Goal: Task Accomplishment & Management: Manage account settings

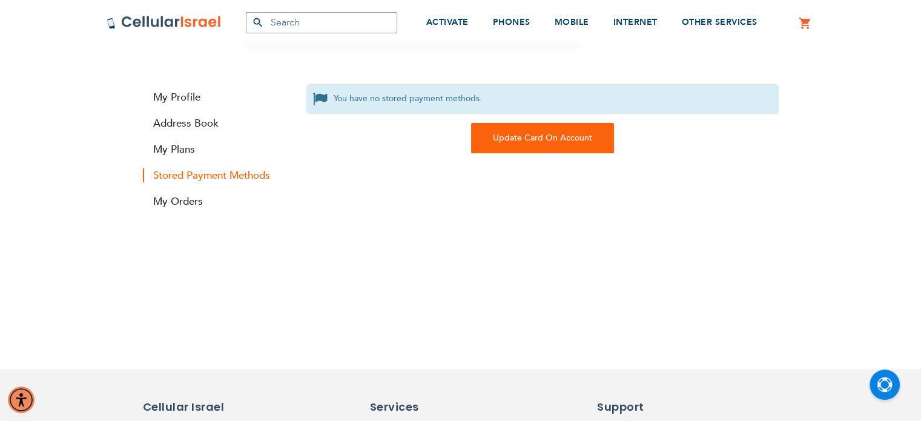
scroll to position [78, 0]
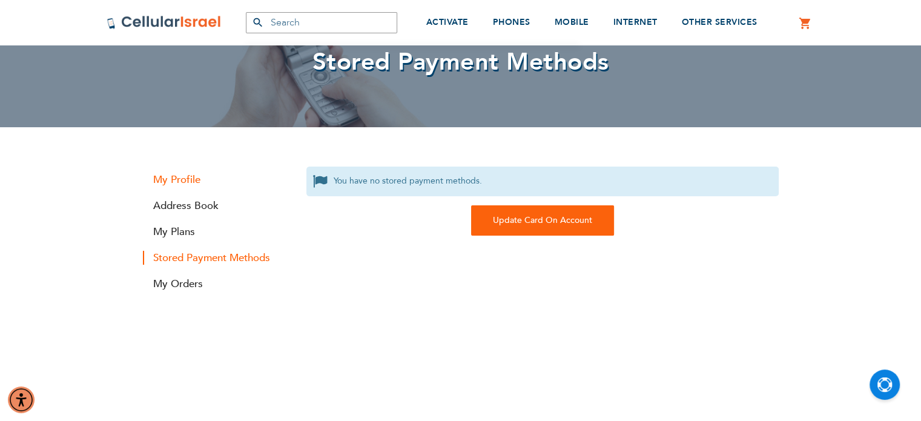
click at [181, 179] on link "My Profile" at bounding box center [215, 180] width 145 height 14
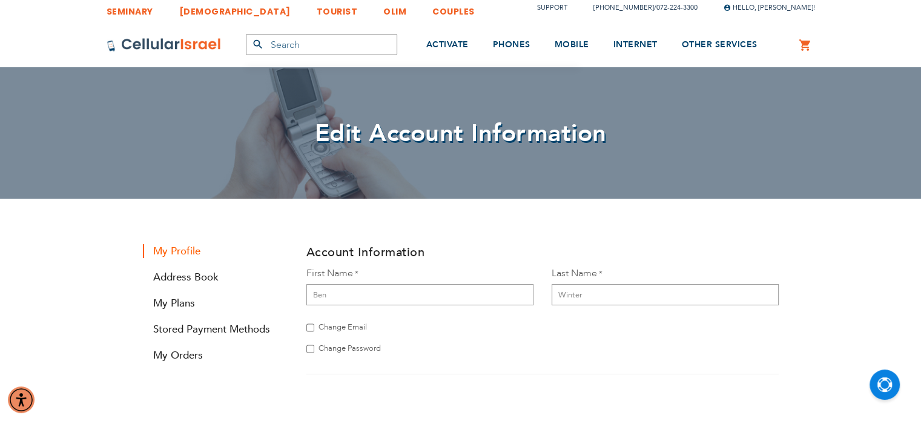
scroll to position [4, 0]
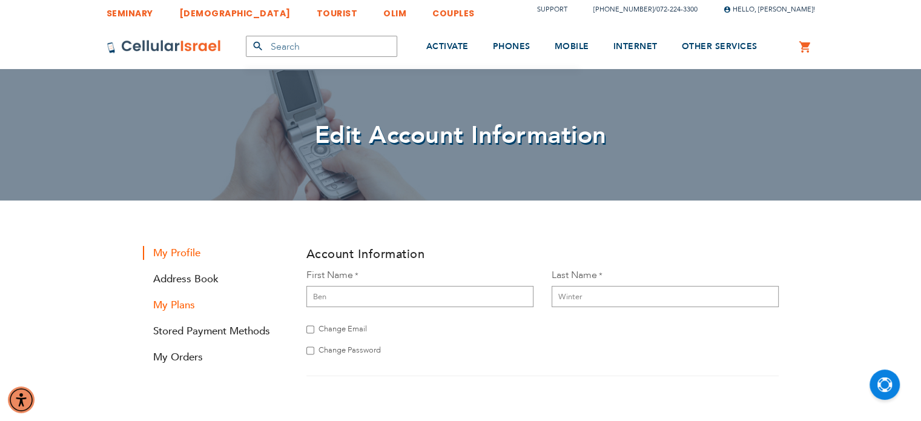
click at [177, 302] on link "My Plans" at bounding box center [215, 305] width 145 height 14
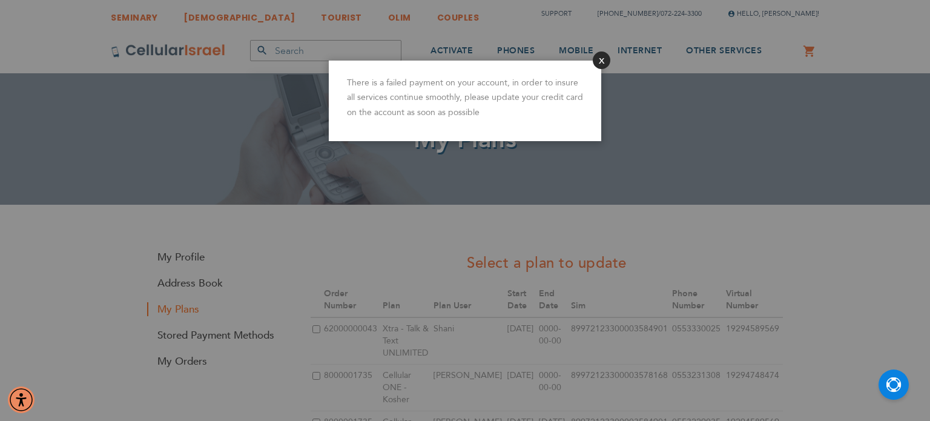
click at [599, 60] on button "Close" at bounding box center [602, 60] width 18 height 18
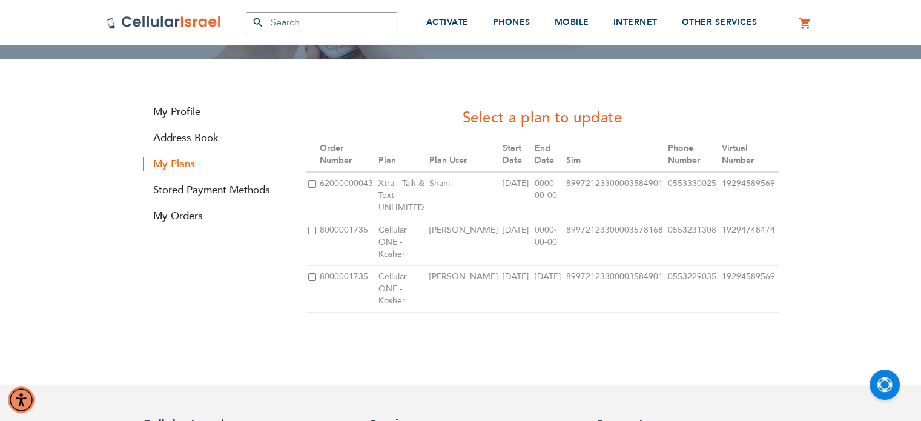
scroll to position [147, 0]
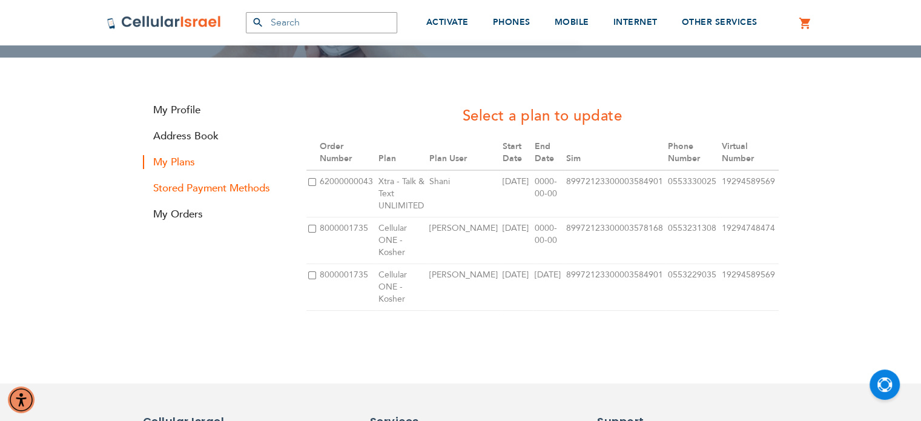
click at [201, 189] on link "Stored Payment Methods" at bounding box center [215, 188] width 145 height 14
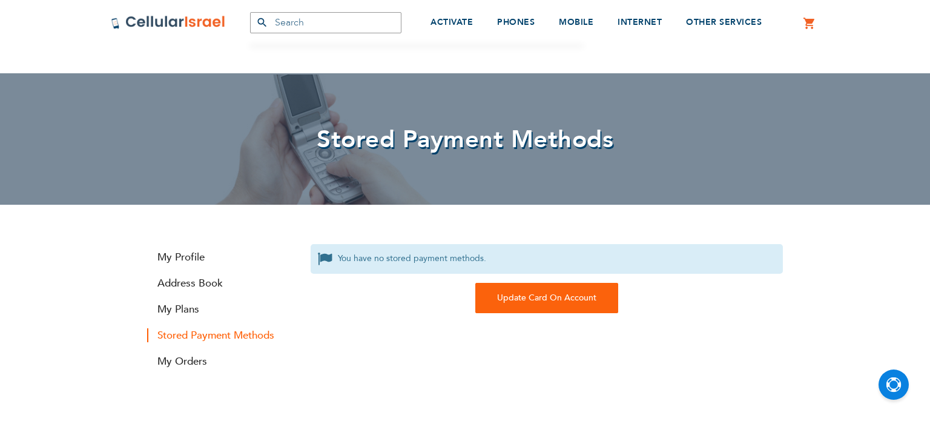
scroll to position [82, 0]
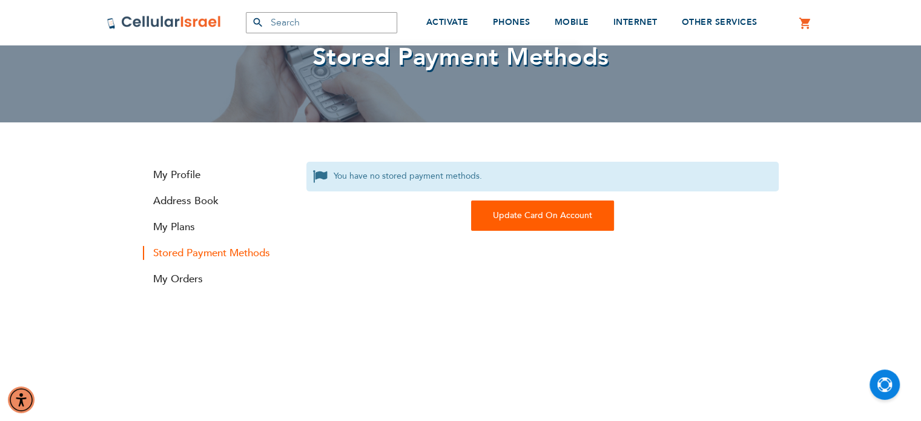
click at [528, 213] on div "Update Card On Account" at bounding box center [542, 216] width 143 height 30
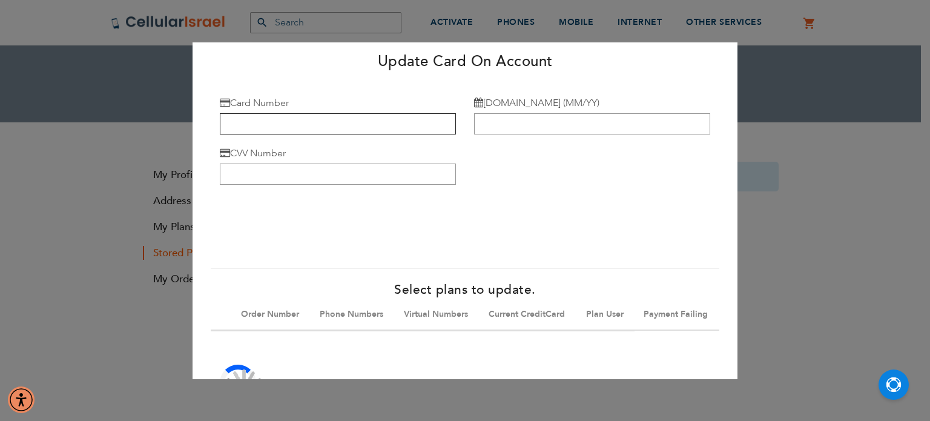
click at [360, 123] on input "Card Number" at bounding box center [338, 123] width 236 height 21
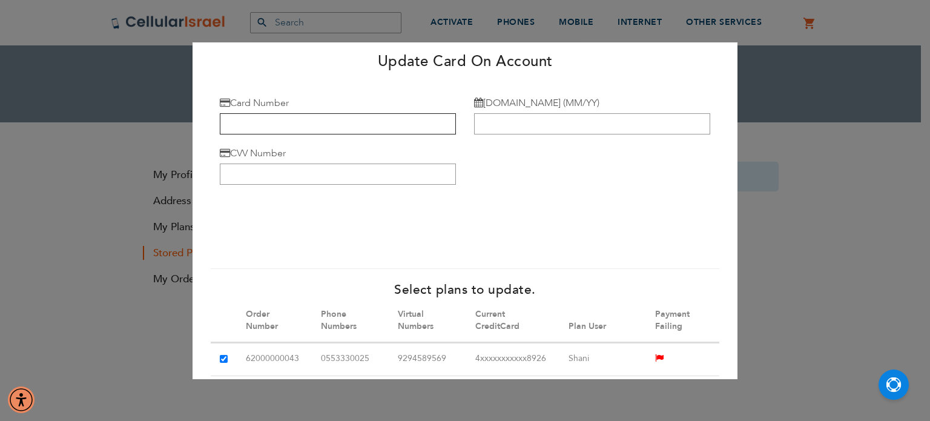
type input "4207 6703 2857 6981"
type input "04/30"
type input "171"
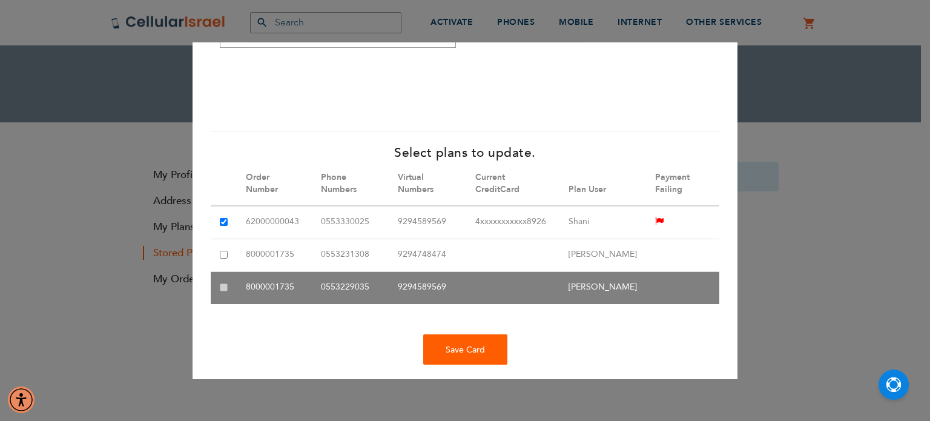
scroll to position [143, 0]
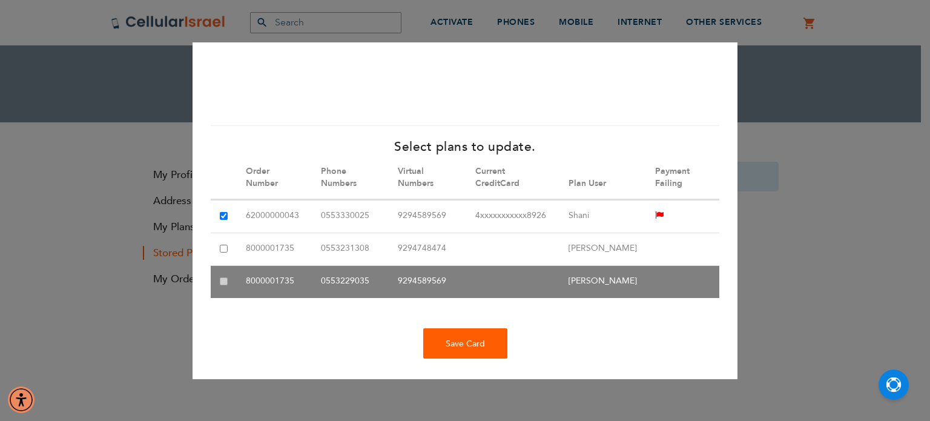
click at [220, 247] on input "checkbox" at bounding box center [224, 249] width 8 height 8
checkbox input "true"
click at [223, 276] on table "Stored Payment Methods Order Number Phone Numbers Virtual Numbers Current Credi…" at bounding box center [465, 227] width 509 height 142
click at [221, 274] on table "Stored Payment Methods Order Number Phone Numbers Virtual Numbers Current Credi…" at bounding box center [465, 227] width 509 height 142
click at [221, 281] on table "Stored Payment Methods Order Number Phone Numbers Virtual Numbers Current Credi…" at bounding box center [465, 227] width 509 height 142
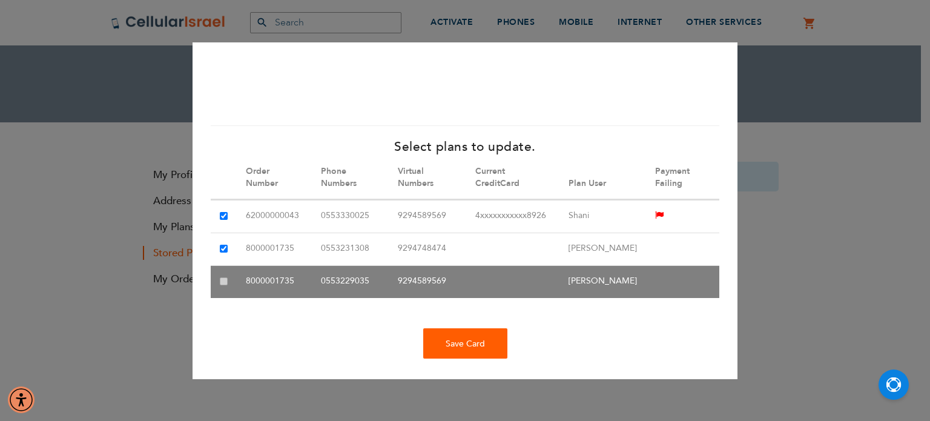
click at [221, 281] on table "Stored Payment Methods Order Number Phone Numbers Virtual Numbers Current Credi…" at bounding box center [465, 227] width 509 height 142
click at [222, 279] on table "Stored Payment Methods Order Number Phone Numbers Virtual Numbers Current Credi…" at bounding box center [465, 227] width 509 height 142
click at [470, 359] on div "Save Card" at bounding box center [465, 343] width 84 height 30
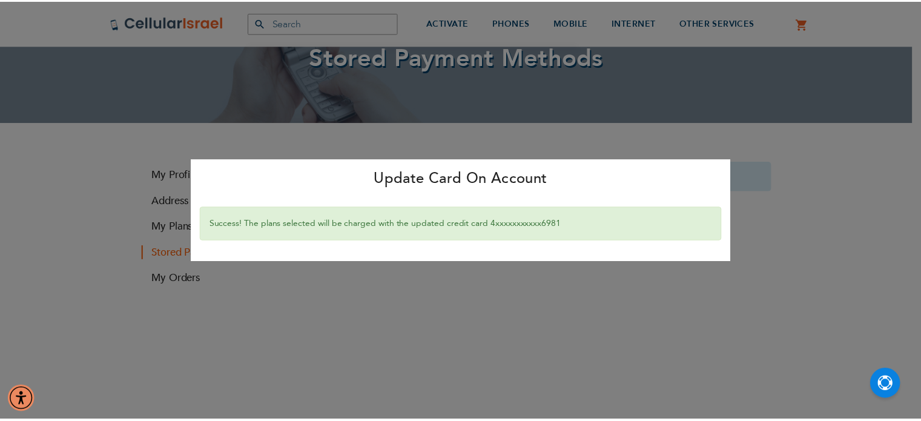
scroll to position [0, 0]
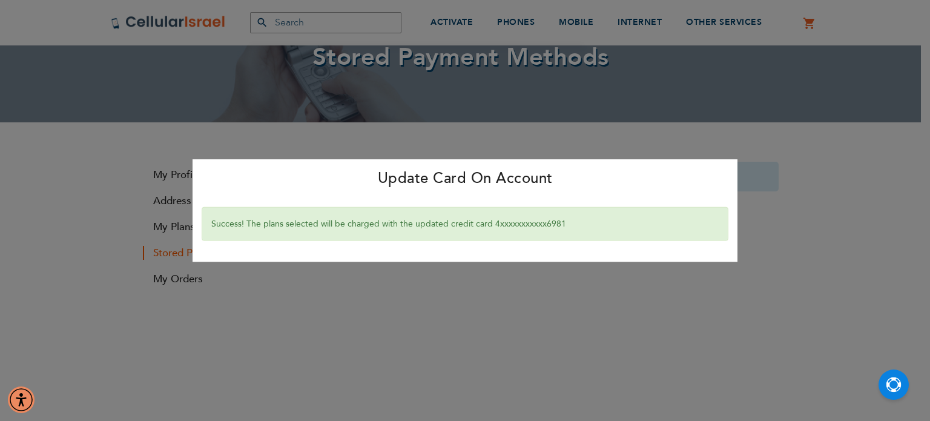
click at [577, 310] on div "Update Card On Account × Success! The plans selected will be charged with the u…" at bounding box center [465, 210] width 930 height 421
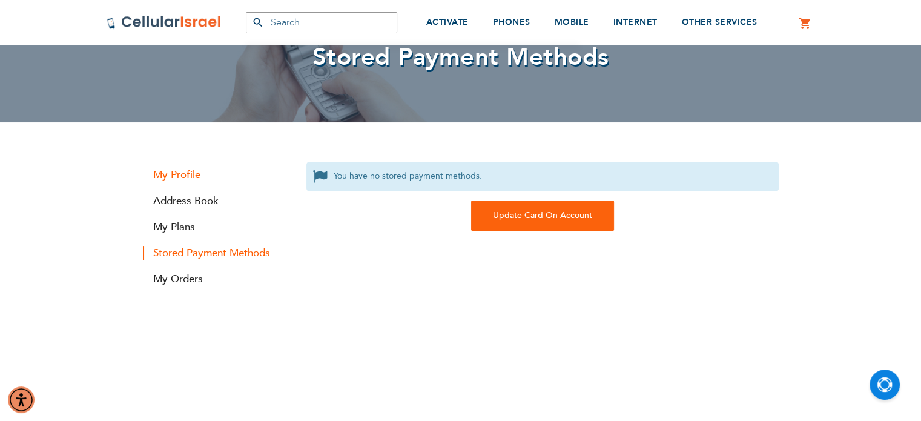
click at [162, 177] on link "My Profile" at bounding box center [215, 175] width 145 height 14
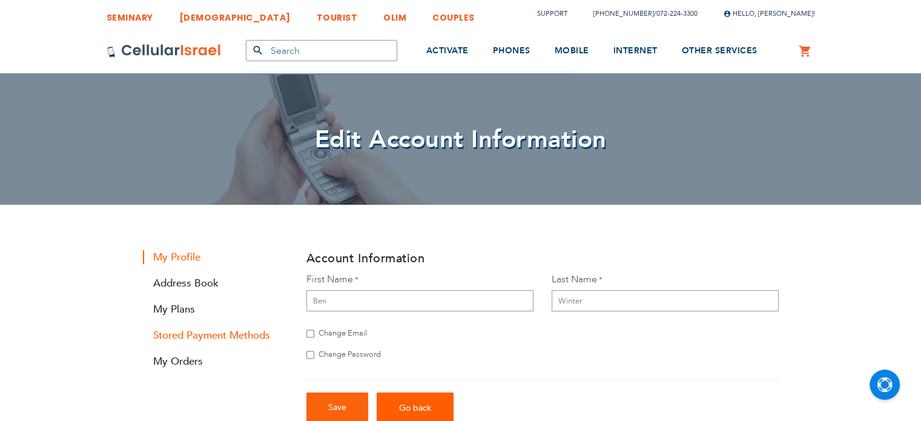
click at [208, 336] on link "Stored Payment Methods" at bounding box center [215, 335] width 145 height 14
